Goal: Task Accomplishment & Management: Manage account settings

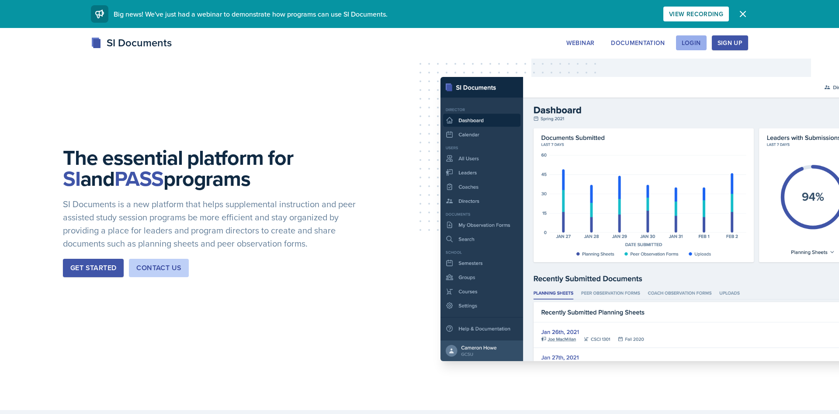
click at [687, 42] on div "Login" at bounding box center [691, 42] width 19 height 7
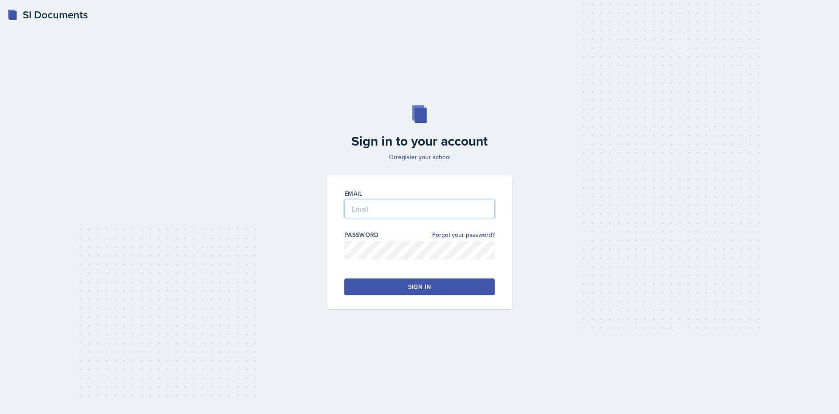
click at [360, 207] on input "email" at bounding box center [420, 209] width 150 height 18
type input "[EMAIL_ADDRESS][DOMAIN_NAME]"
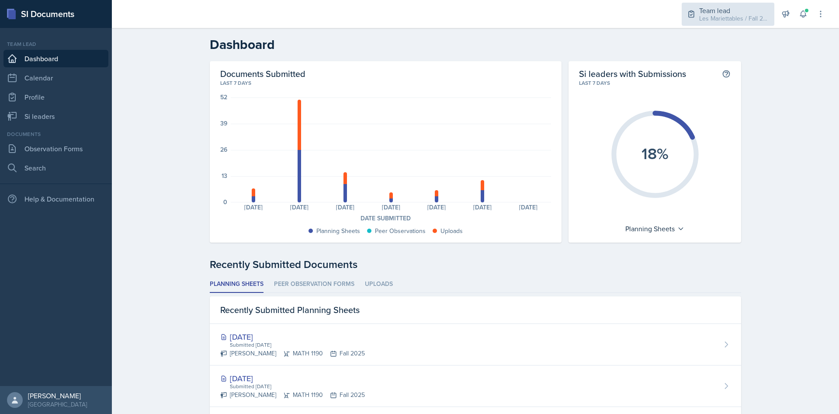
click at [713, 24] on div "Team lead Les Mariettables / Fall 2025" at bounding box center [728, 14] width 93 height 23
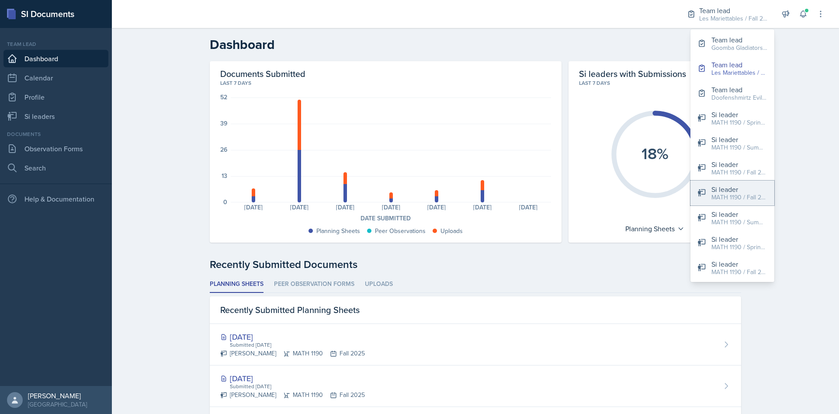
click at [738, 195] on div "MATH 1190 / Fall 2025" at bounding box center [740, 197] width 56 height 9
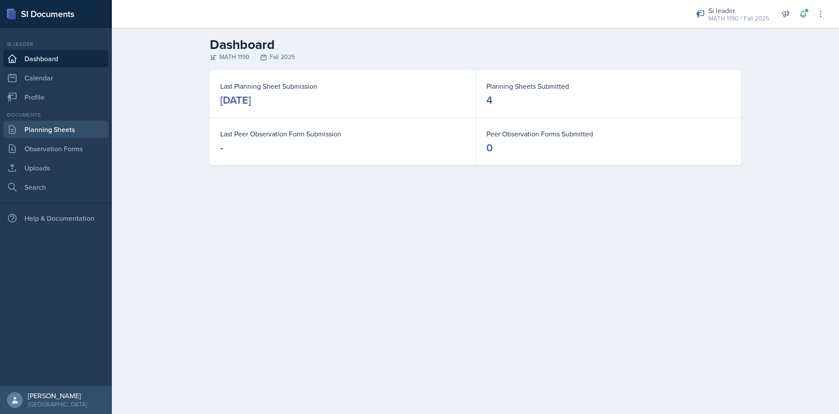
click at [37, 131] on link "Planning Sheets" at bounding box center [55, 129] width 105 height 17
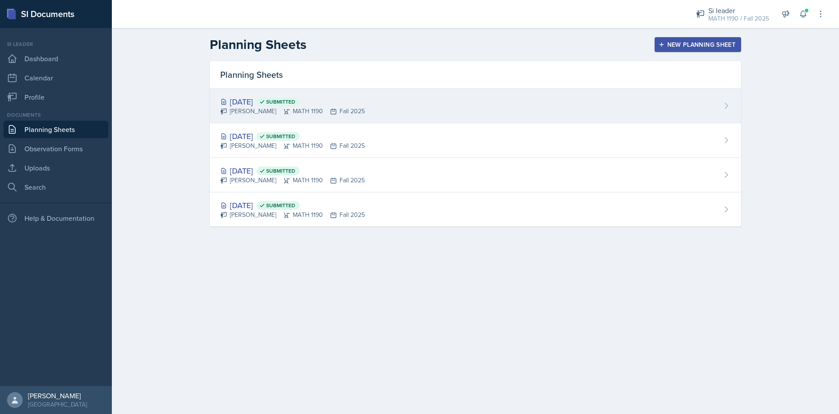
click at [258, 100] on div "[DATE] Submitted" at bounding box center [292, 102] width 145 height 12
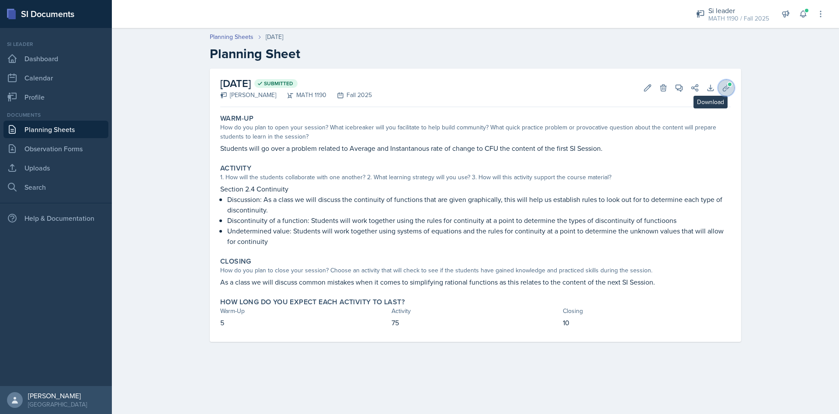
click at [724, 87] on icon at bounding box center [726, 88] width 9 height 9
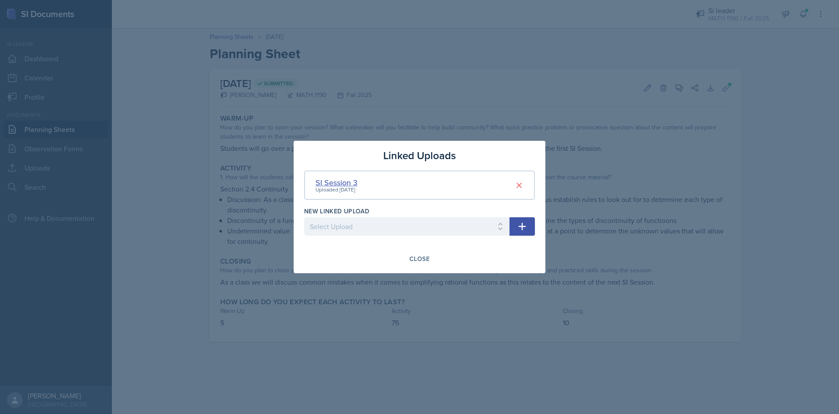
click at [330, 184] on div "SI Session 3" at bounding box center [337, 183] width 42 height 12
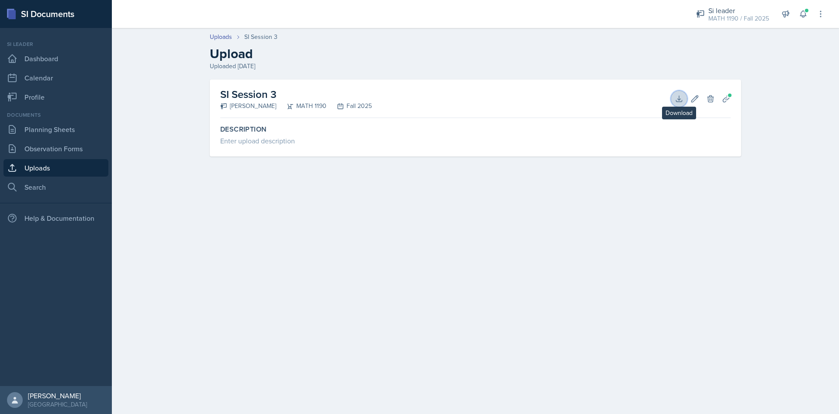
click at [682, 100] on icon at bounding box center [679, 98] width 9 height 9
